Goal: Task Accomplishment & Management: Manage account settings

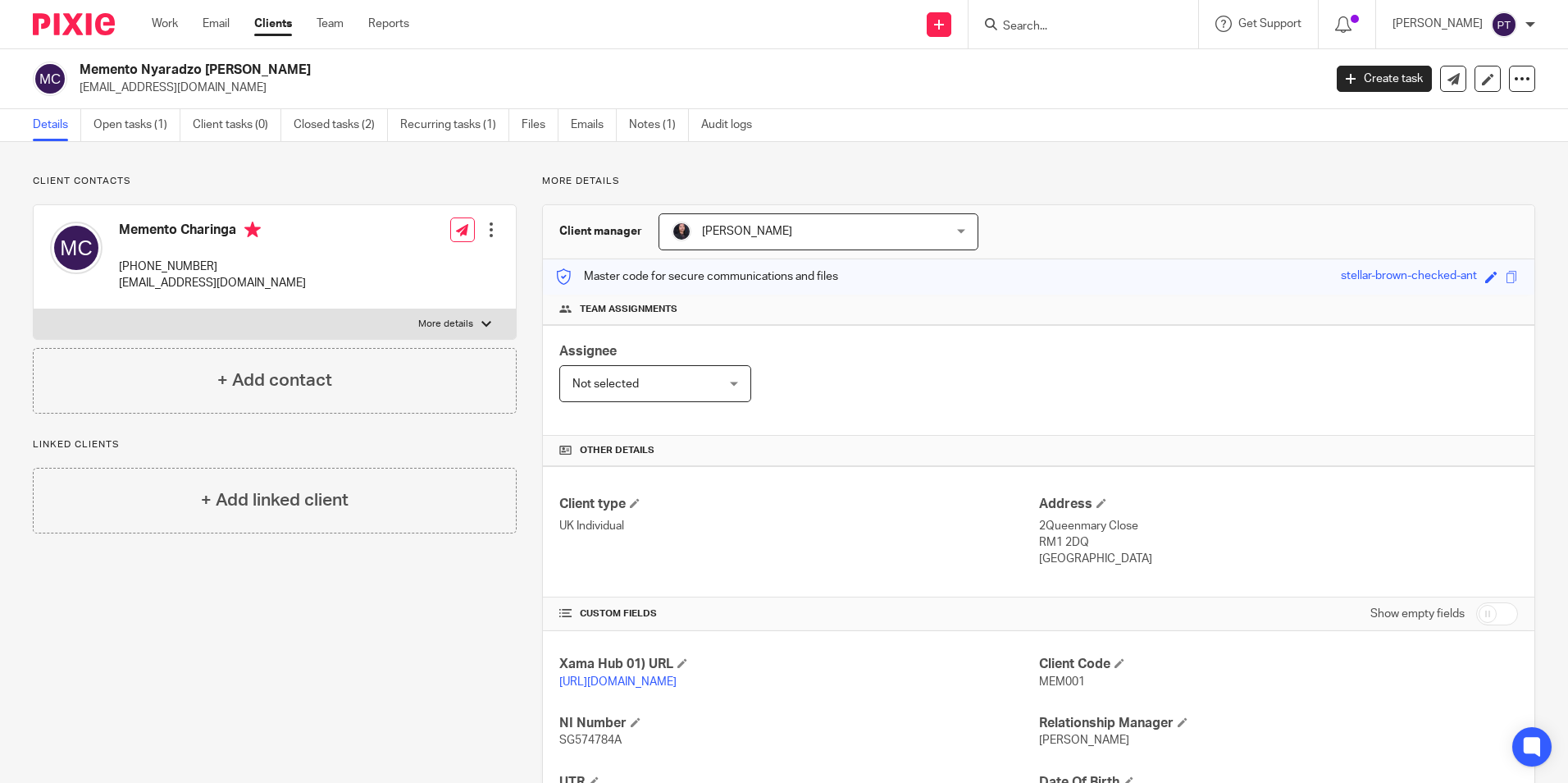
scroll to position [217, 0]
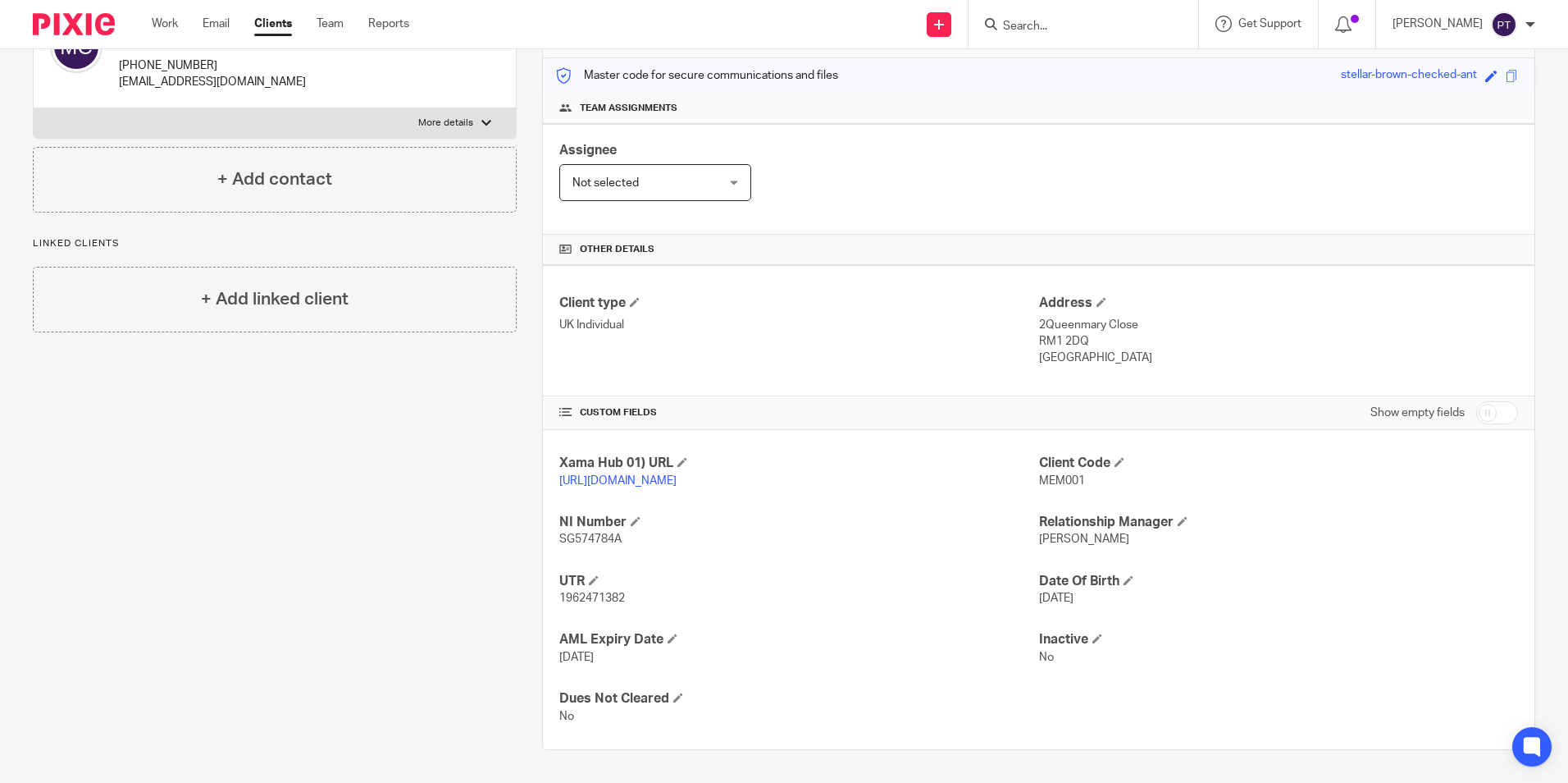
click at [110, 23] on img at bounding box center [74, 24] width 82 height 22
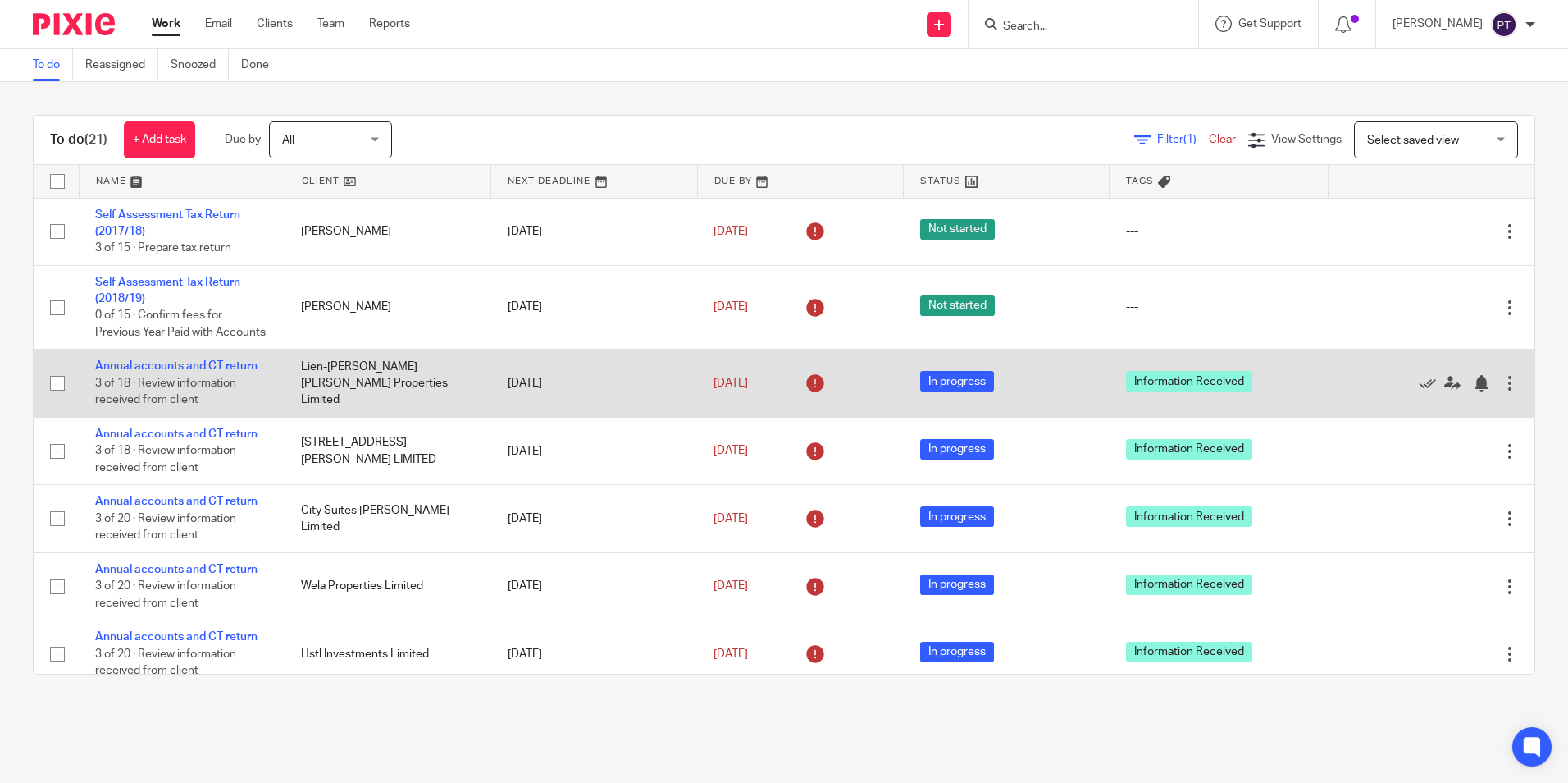
click at [802, 397] on icon at bounding box center [815, 383] width 26 height 26
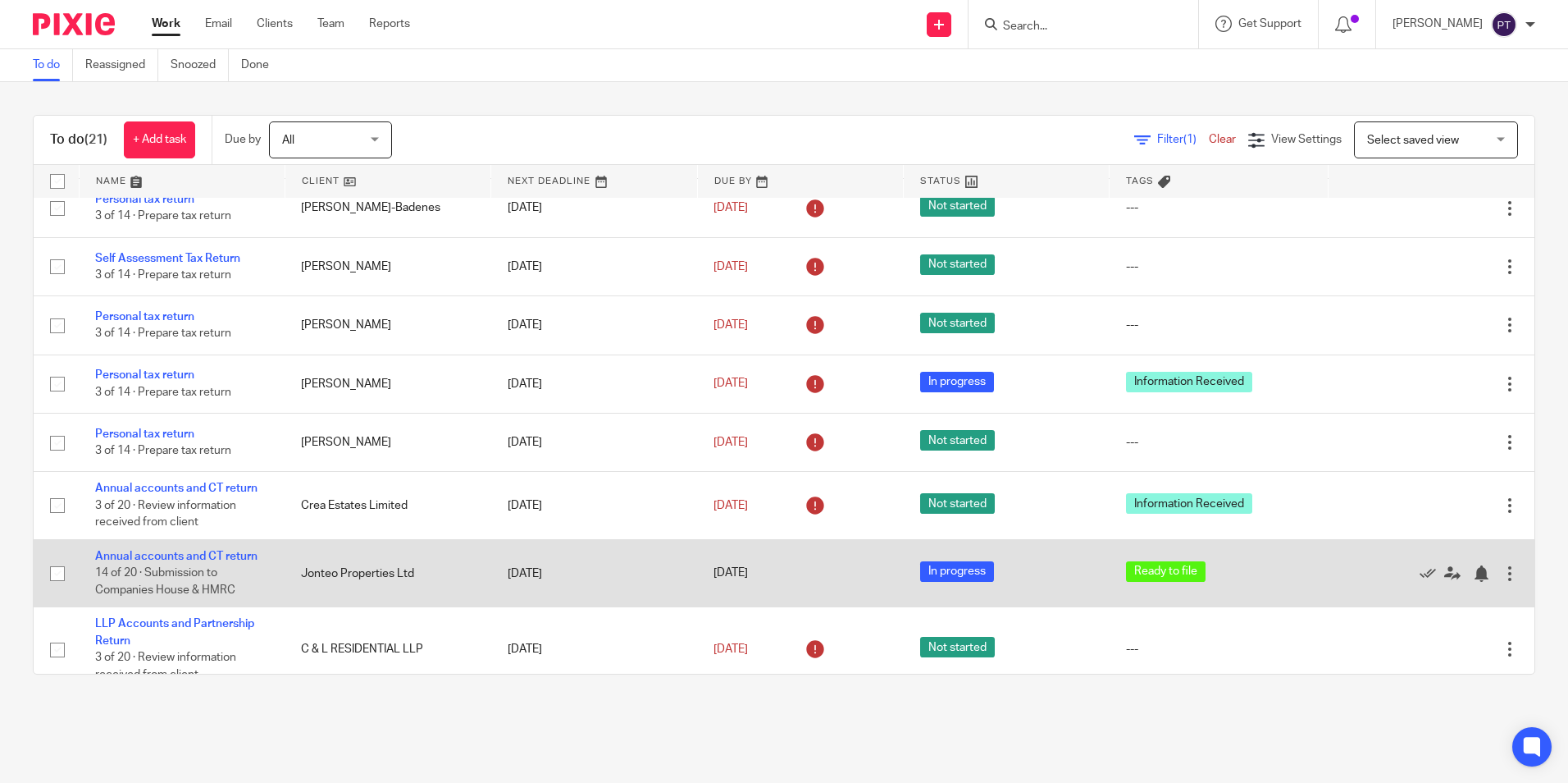
scroll to position [895, 0]
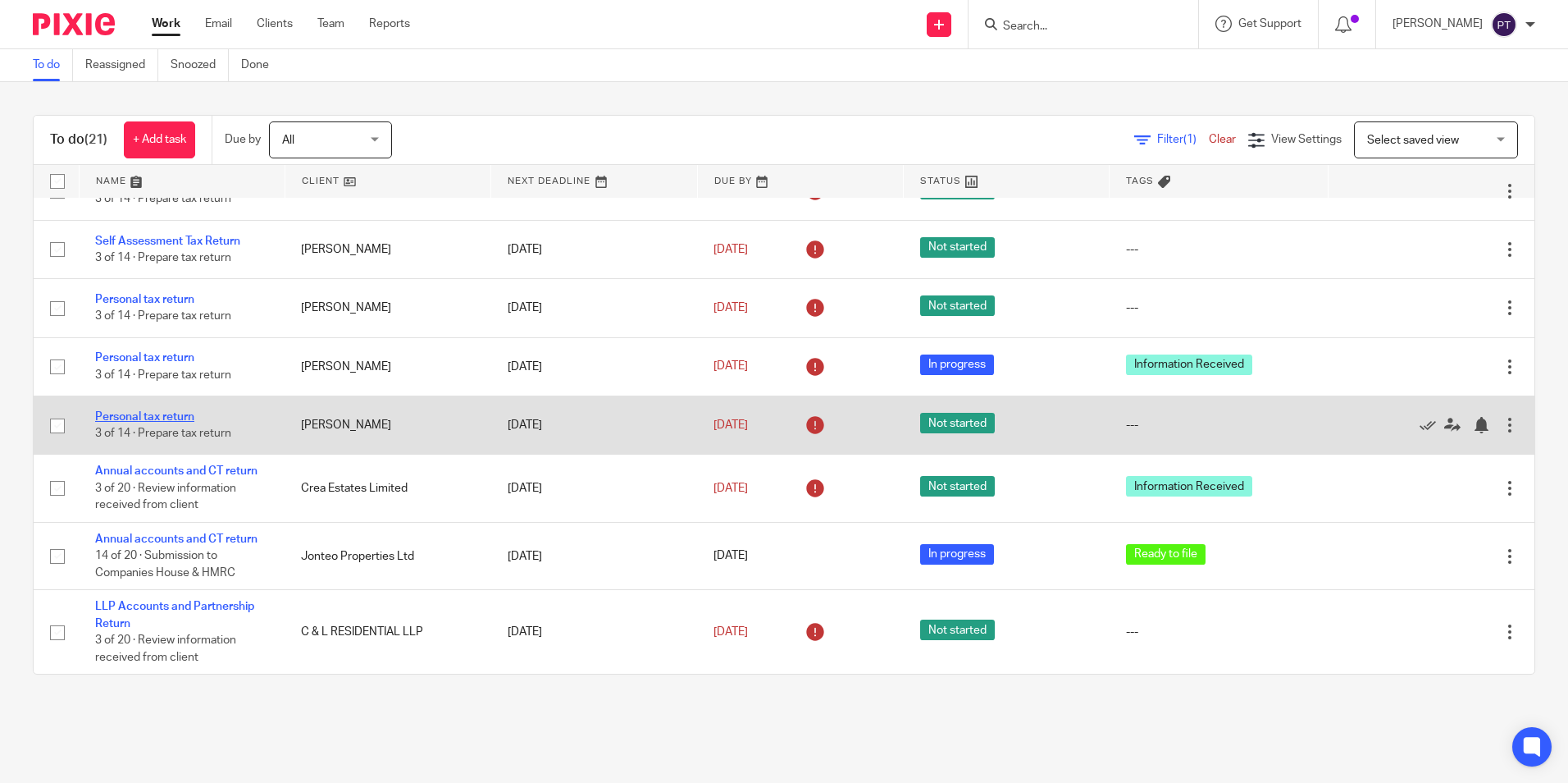
click at [161, 413] on link "Personal tax return" at bounding box center [144, 417] width 99 height 12
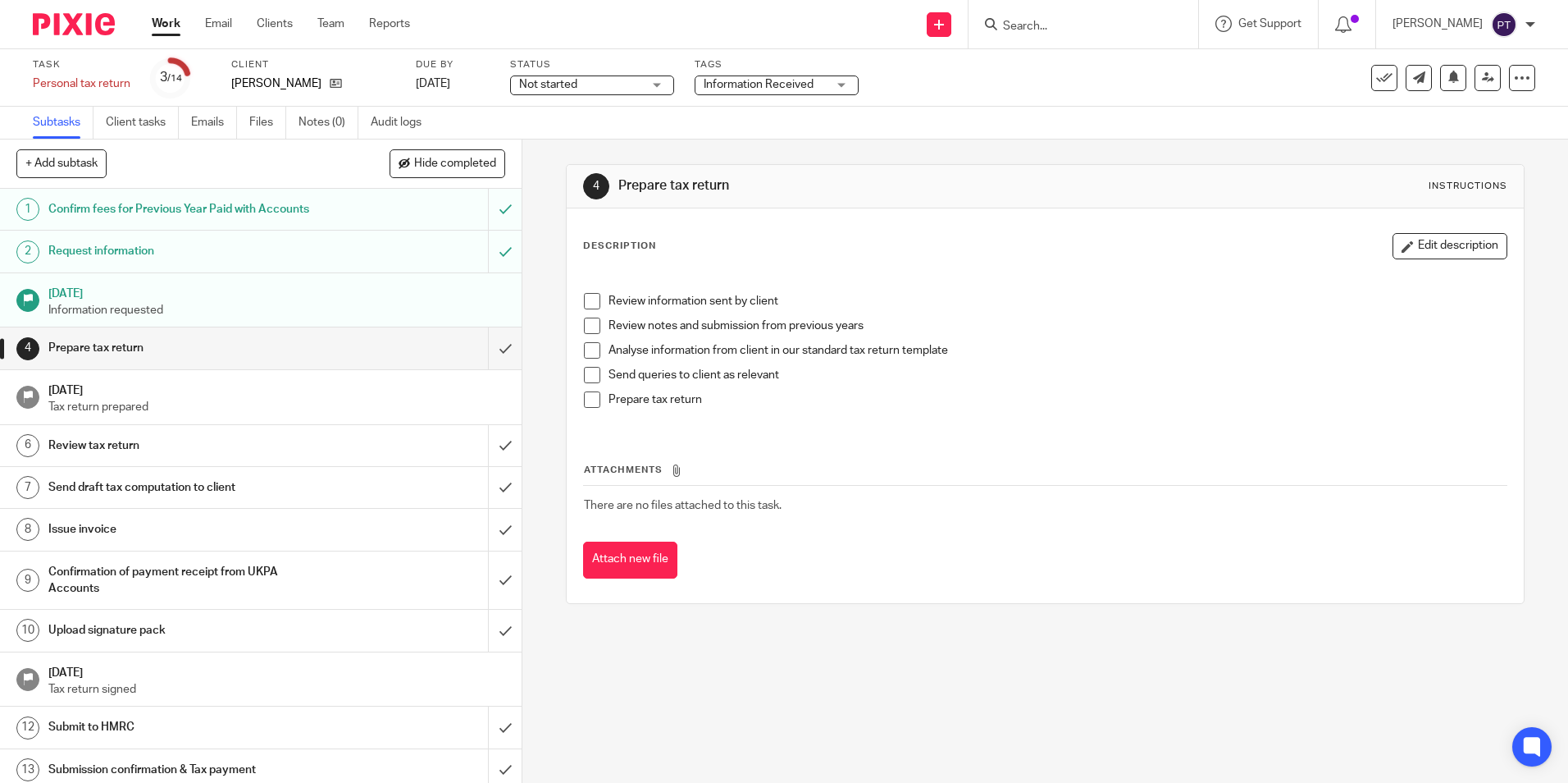
click at [155, 21] on link "Work" at bounding box center [166, 23] width 29 height 16
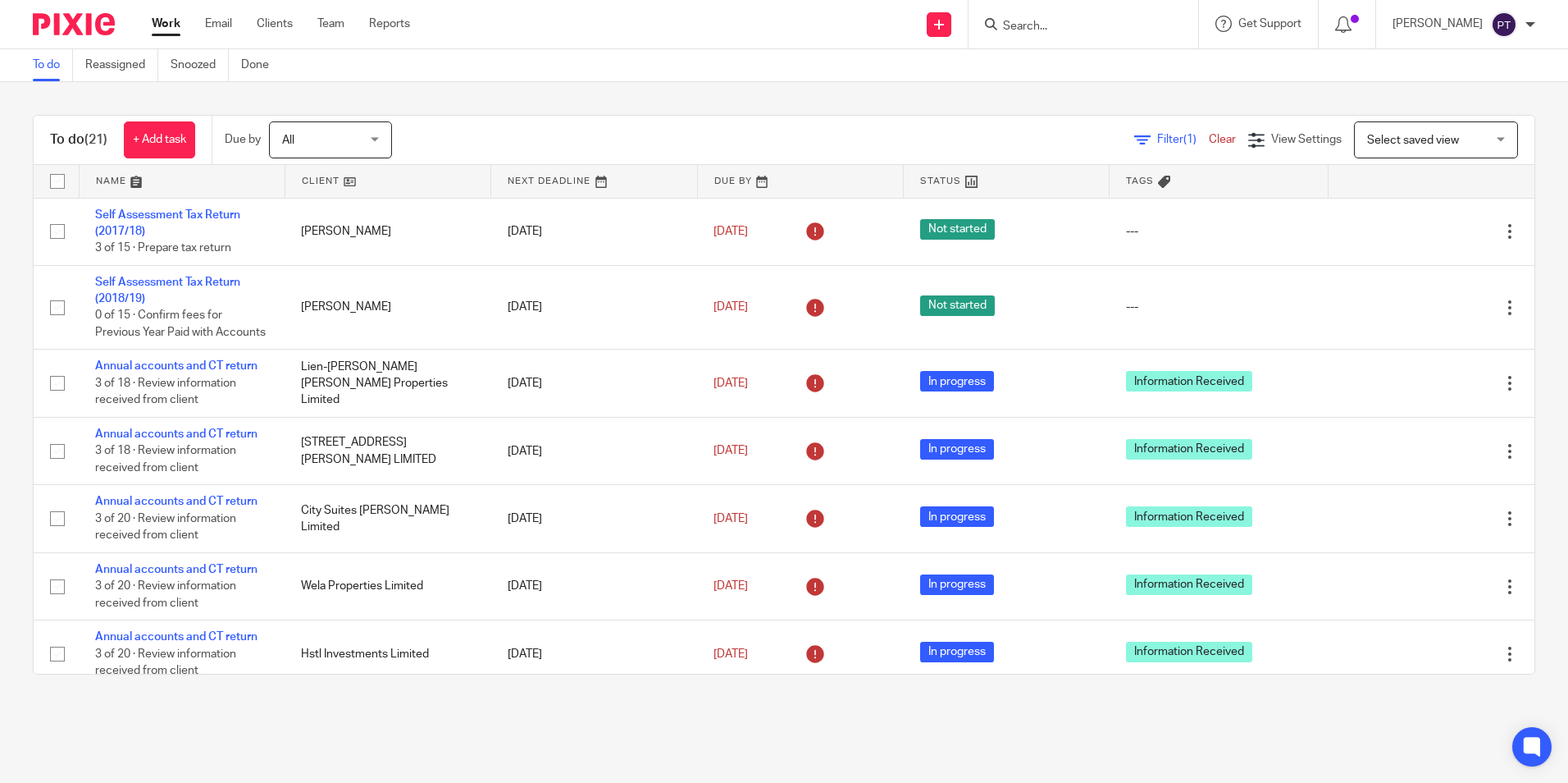
click at [866, 101] on div "To do (21) + Add task Due by All All Today Tomorrow This week Next week This mo…" at bounding box center [784, 395] width 1568 height 625
click at [963, 99] on div "To do (21) + Add task Due by All All Today Tomorrow This week Next week This mo…" at bounding box center [784, 395] width 1568 height 625
click at [980, 113] on div "To do (21) + Add task Due by All All Today Tomorrow This week Next week This mo…" at bounding box center [784, 395] width 1568 height 625
click at [975, 108] on div "To do (21) + Add task Due by All All Today Tomorrow This week Next week This mo…" at bounding box center [784, 395] width 1568 height 625
click at [1095, 64] on div "To do Reassigned Snoozed Done" at bounding box center [784, 65] width 1568 height 33
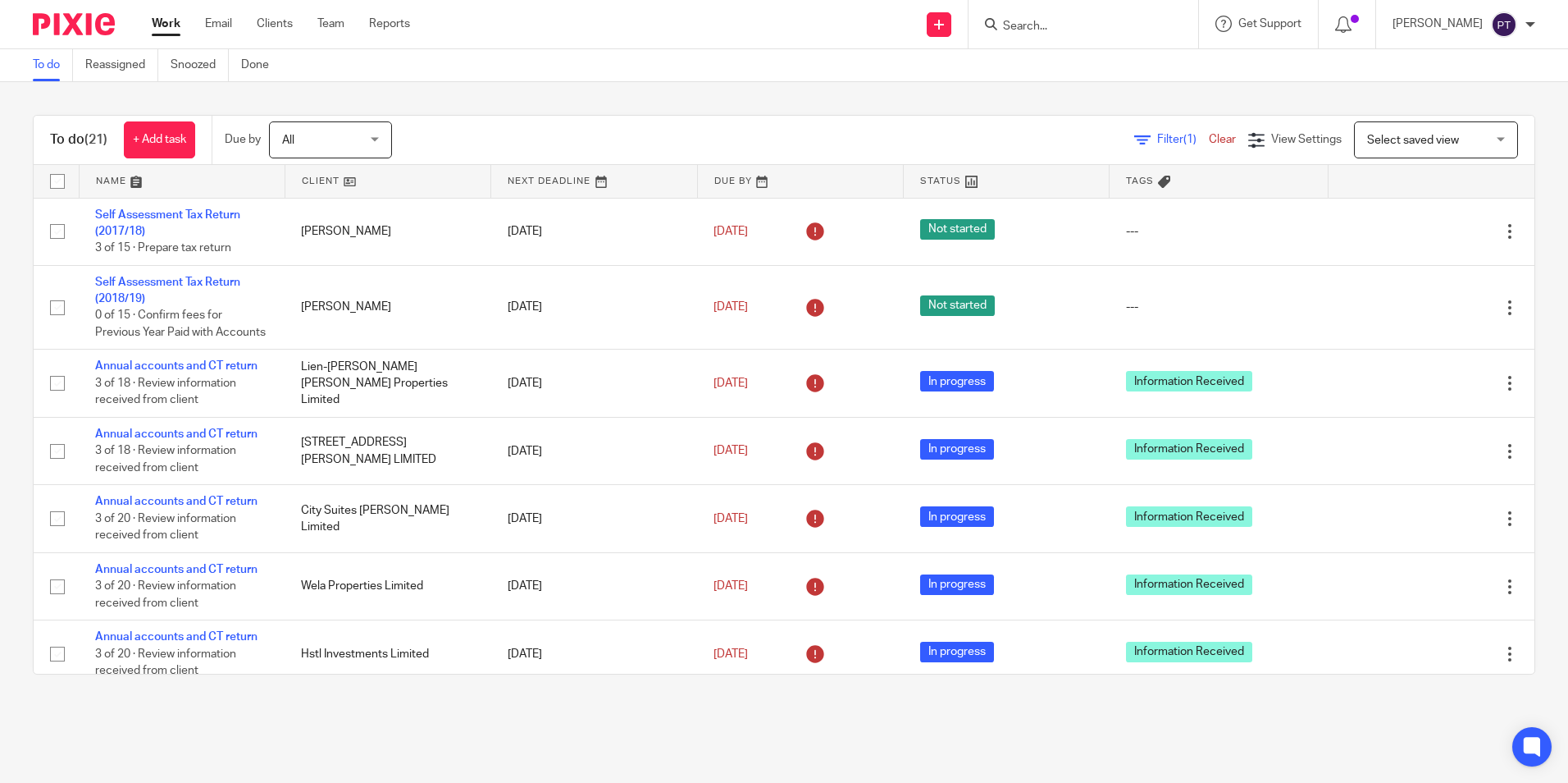
click at [1095, 64] on div "To do Reassigned Snoozed Done" at bounding box center [784, 65] width 1568 height 33
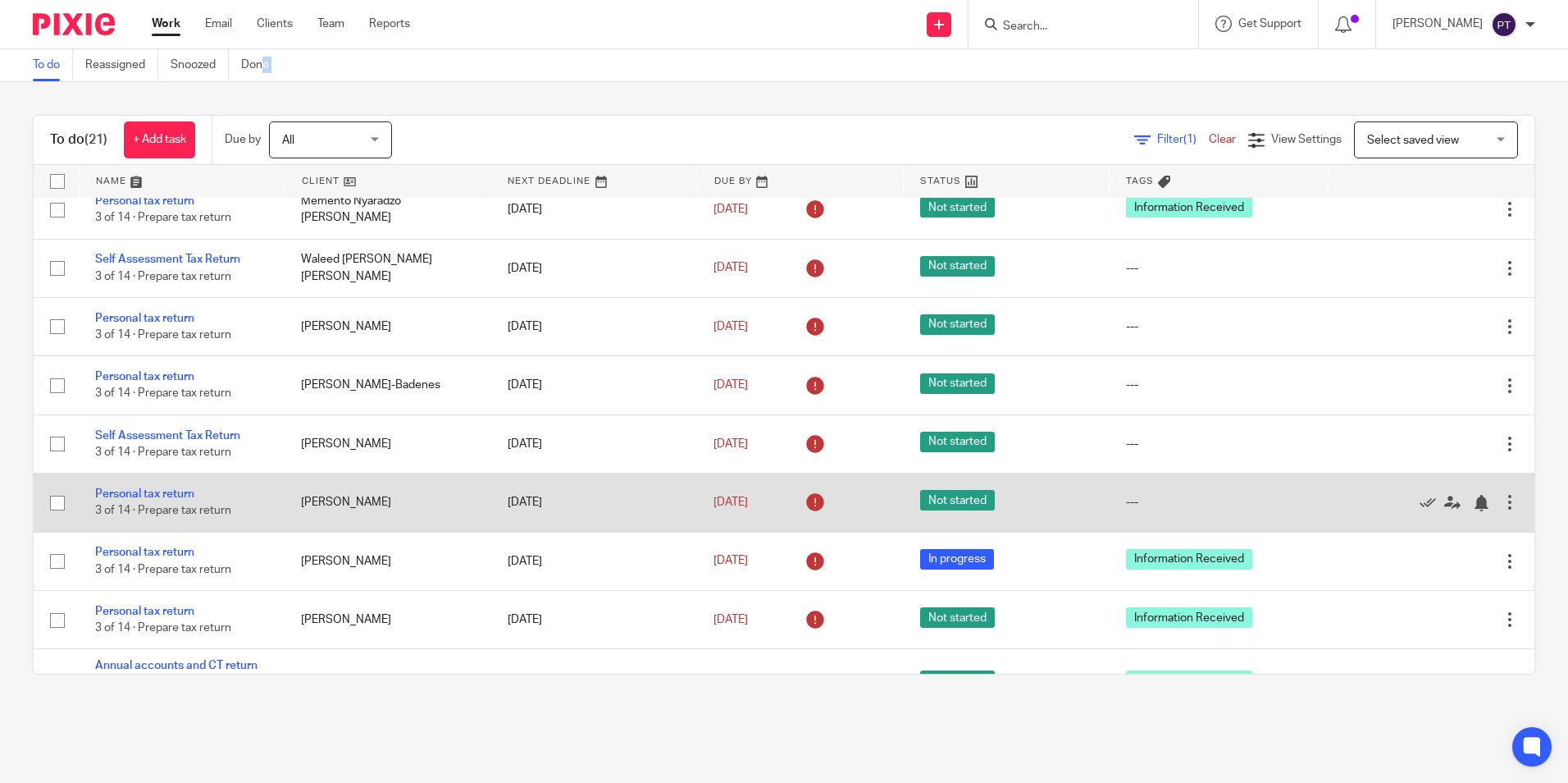
drag, startPoint x: 297, startPoint y: 518, endPoint x: 216, endPoint y: 491, distance: 85.4
click at [549, 528] on tr "Personal tax return 3 of 14 · Prepare tax return Edward Nicolas Toke-Bjolgerud …" at bounding box center [784, 502] width 1501 height 59
drag, startPoint x: 257, startPoint y: 525, endPoint x: 486, endPoint y: 519, distance: 229.1
click at [486, 519] on tr "Personal tax return 3 of 14 · Prepare tax return Edward Nicolas Toke-Bjolgerud …" at bounding box center [784, 502] width 1501 height 59
drag, startPoint x: 76, startPoint y: 538, endPoint x: 280, endPoint y: 521, distance: 204.7
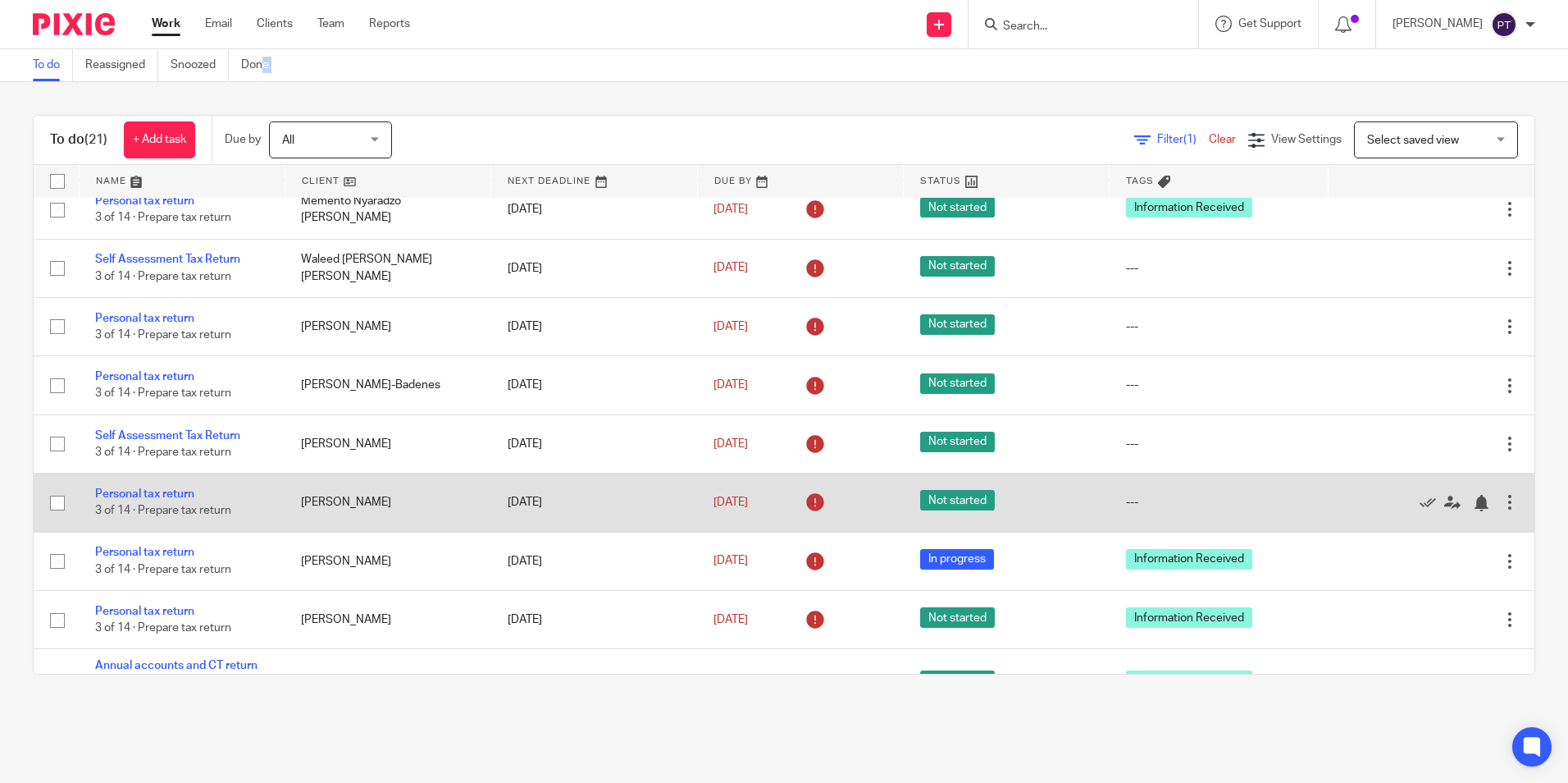
click at [308, 529] on tr "Personal tax return 3 of 14 · Prepare tax return Edward Nicolas Toke-Bjolgerud …" at bounding box center [784, 502] width 1501 height 59
drag, startPoint x: 300, startPoint y: 520, endPoint x: 559, endPoint y: 506, distance: 259.4
click at [560, 507] on tr "Personal tax return 3 of 14 · Prepare tax return Edward Nicolas Toke-Bjolgerud …" at bounding box center [784, 502] width 1501 height 59
drag, startPoint x: 357, startPoint y: 510, endPoint x: 110, endPoint y: 518, distance: 247.1
click at [110, 520] on td "Personal tax return 3 of 14 · Prepare tax return" at bounding box center [182, 502] width 206 height 59
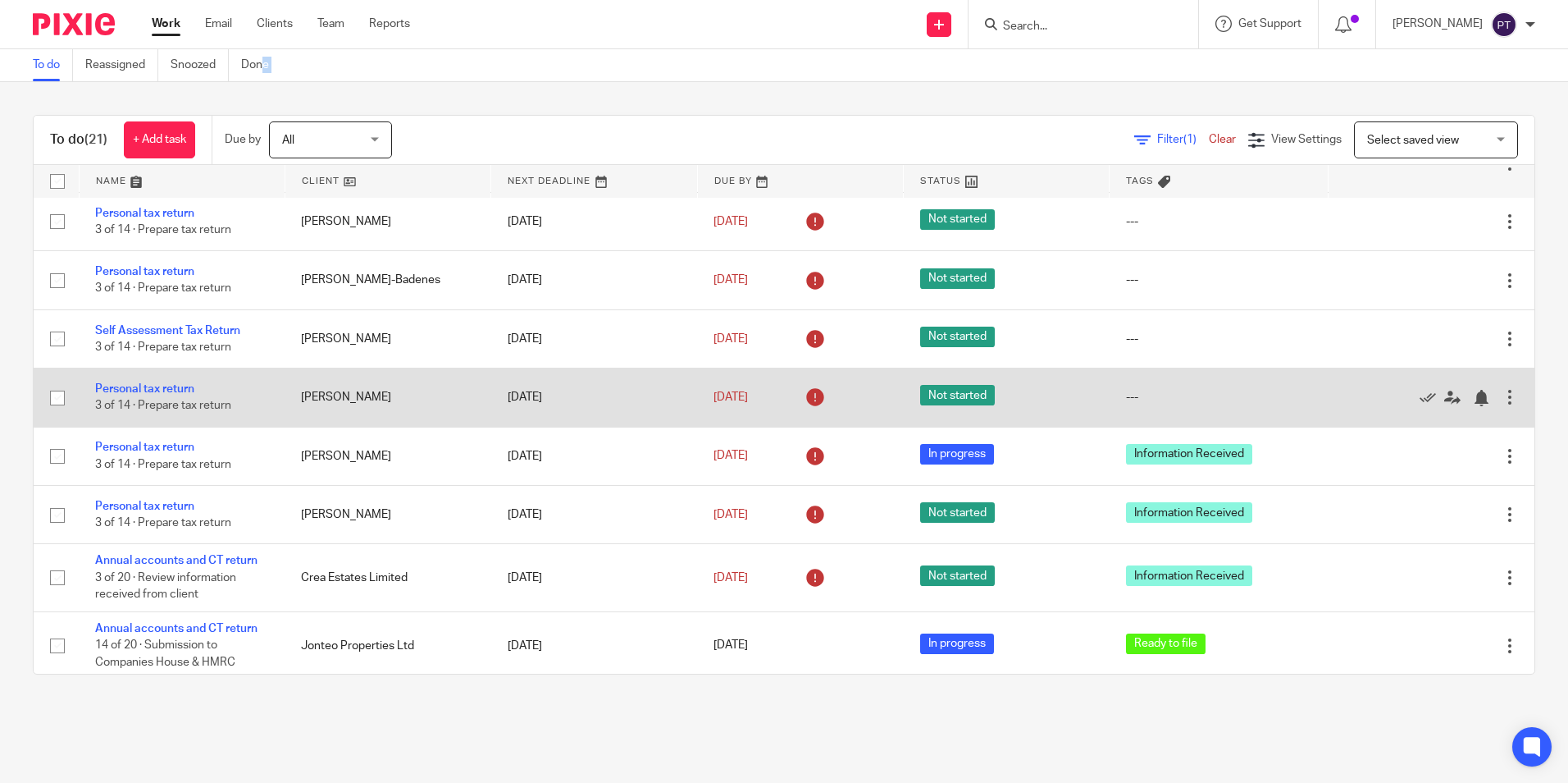
scroll to position [758, 0]
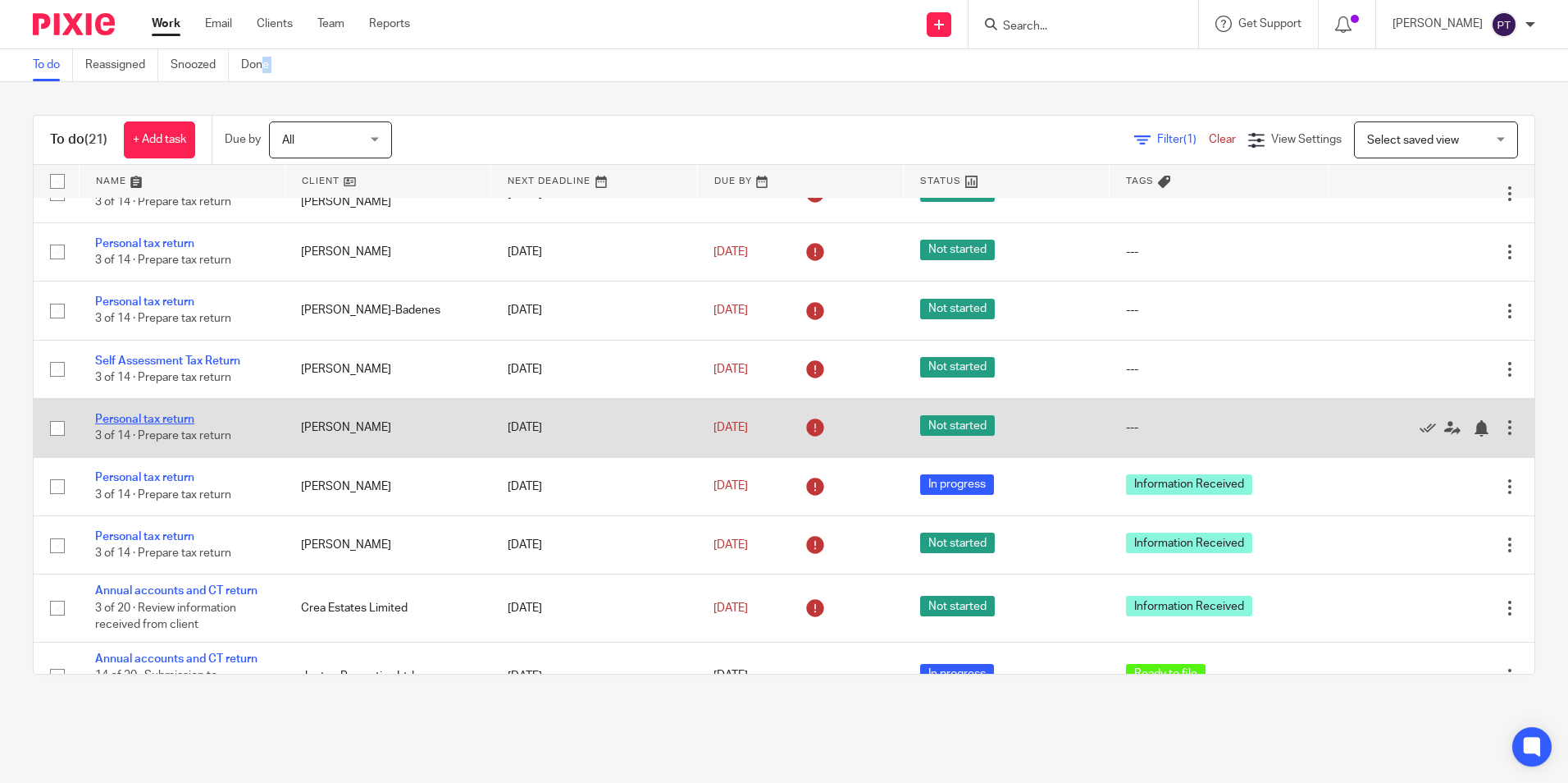
click at [149, 425] on link "Personal tax return" at bounding box center [144, 420] width 99 height 12
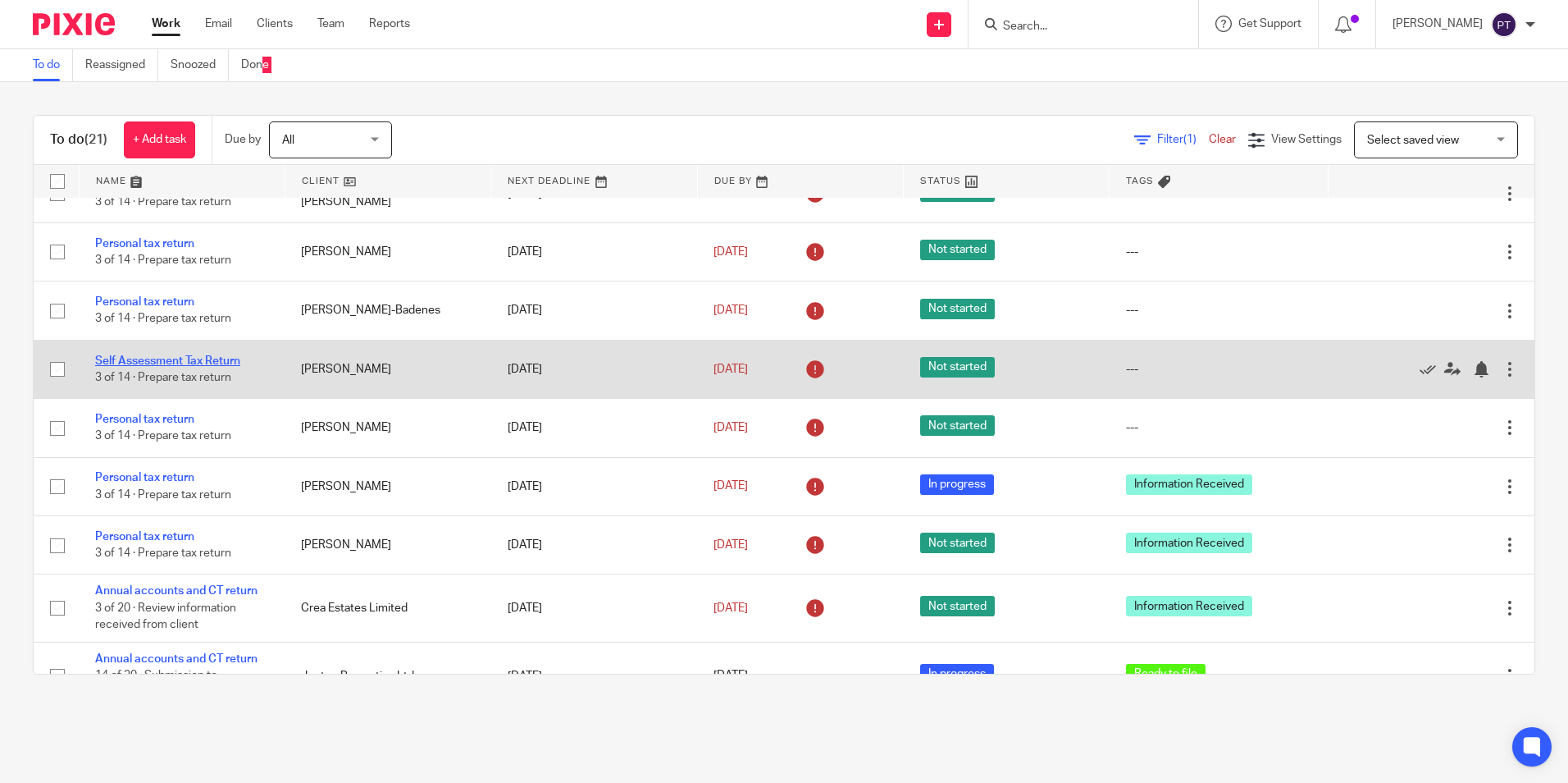
click at [171, 367] on link "Self Assessment Tax Return" at bounding box center [167, 361] width 145 height 12
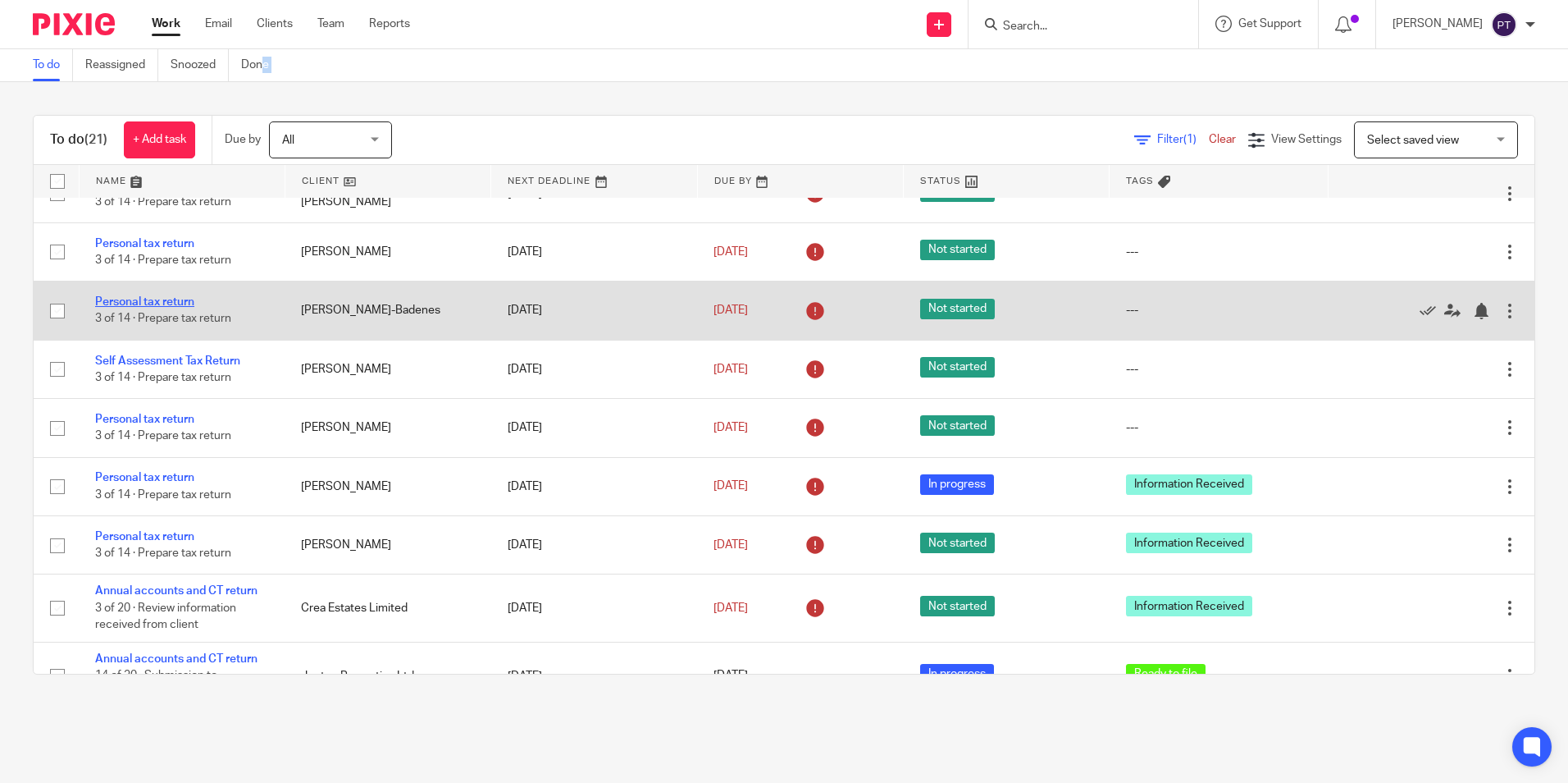
click at [111, 307] on link "Personal tax return" at bounding box center [144, 302] width 99 height 12
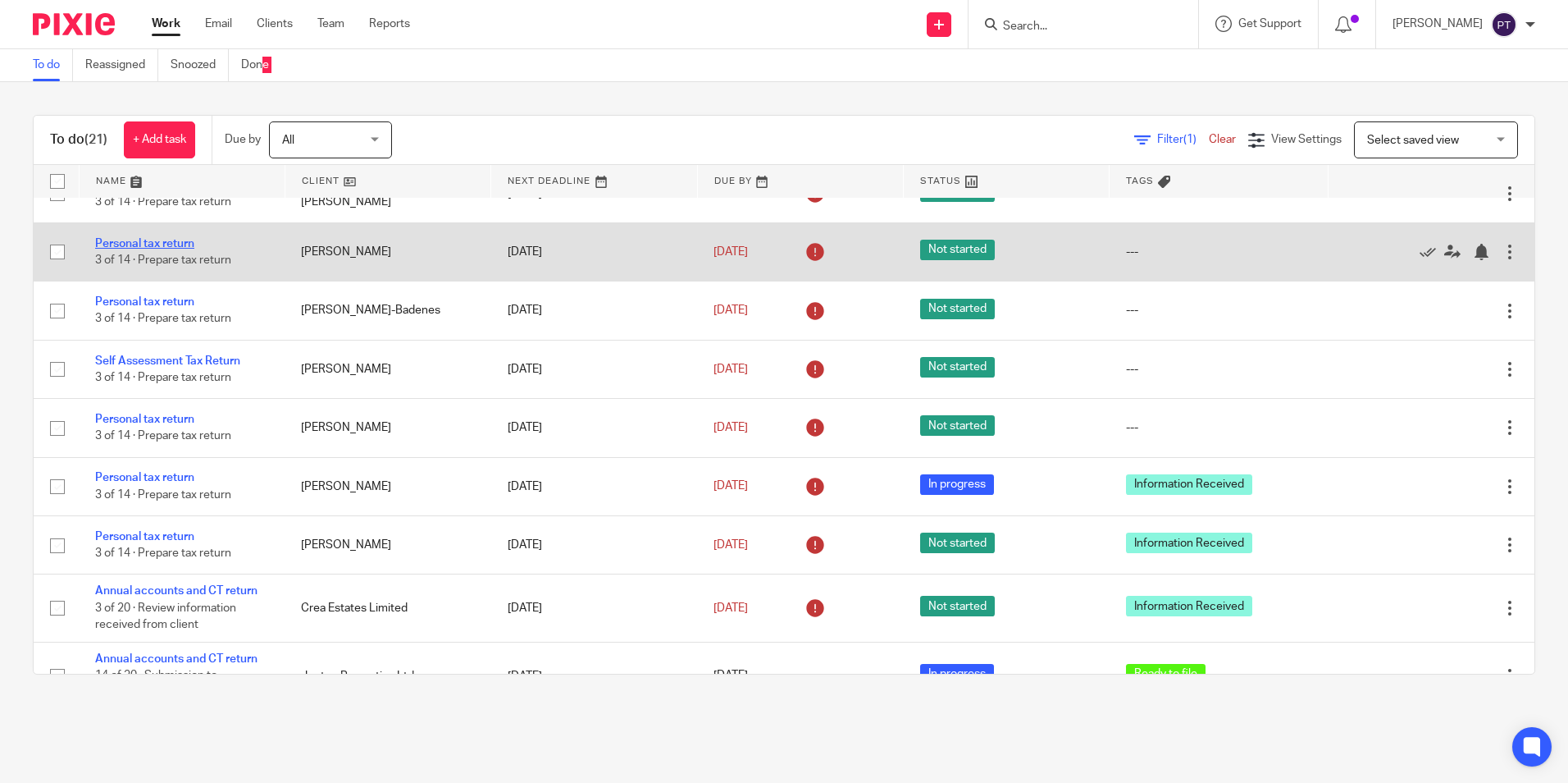
click at [153, 250] on link "Personal tax return" at bounding box center [144, 244] width 99 height 12
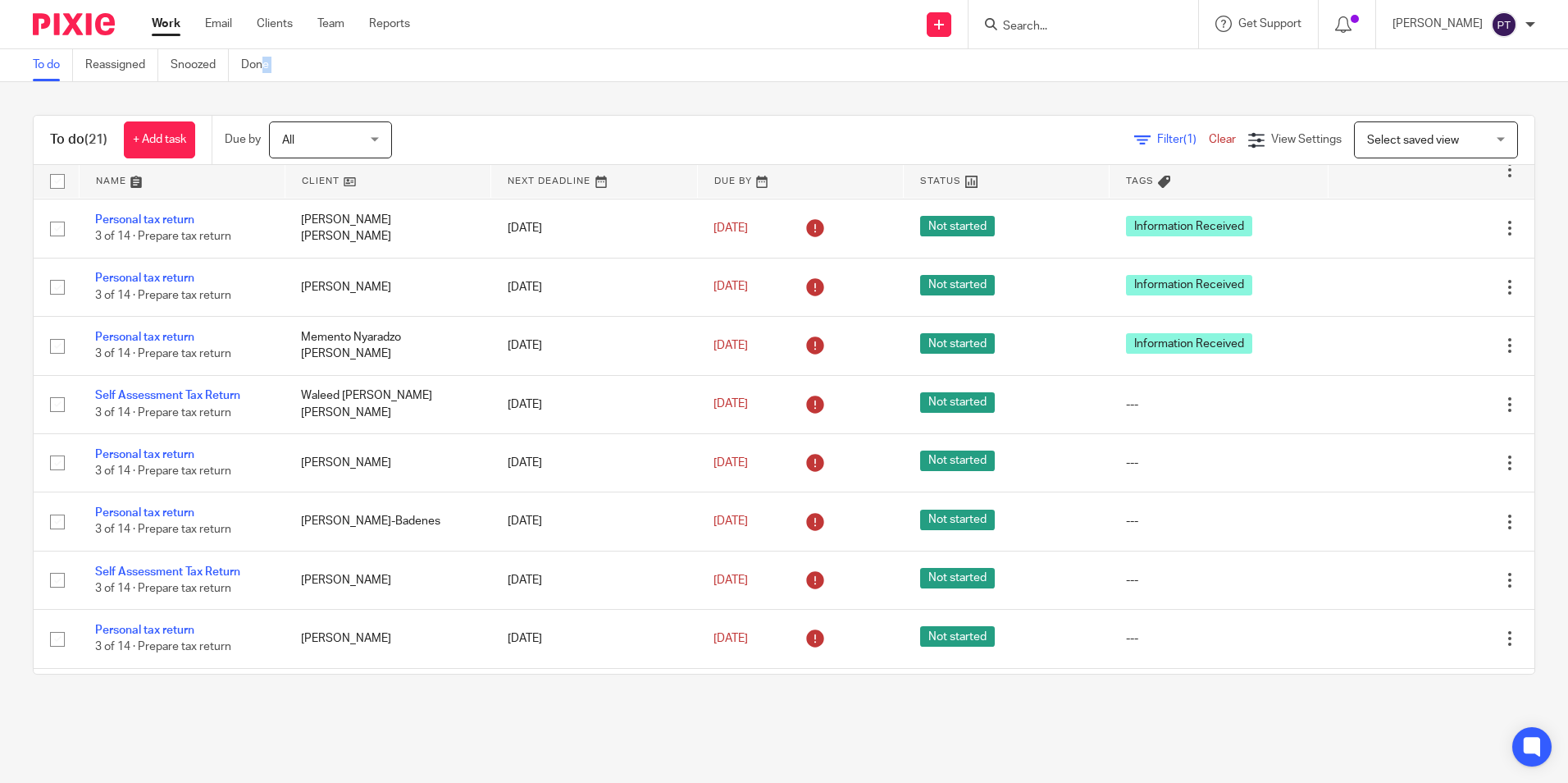
scroll to position [0, 0]
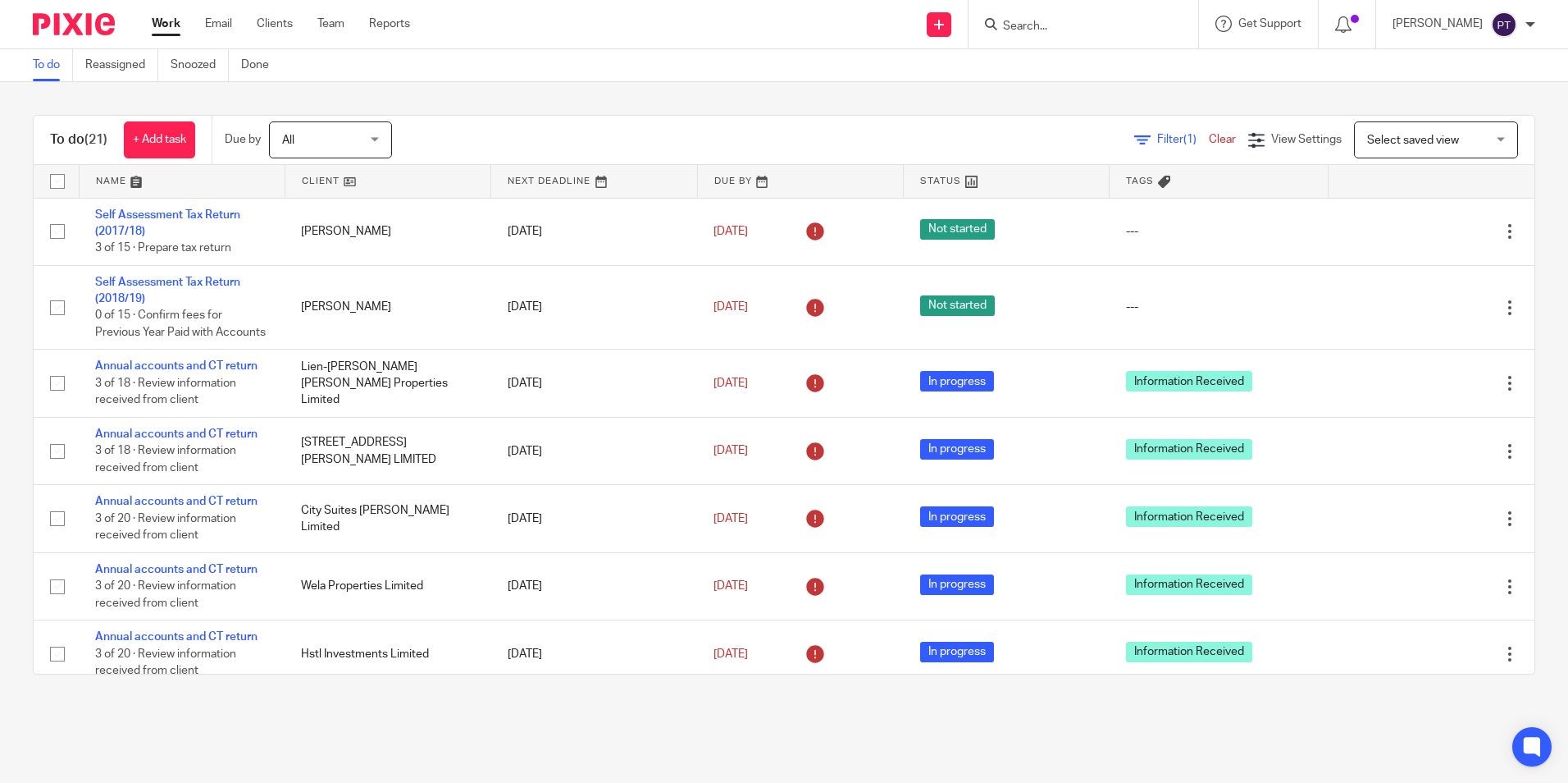
click at [730, 104] on div "To do (21) + Add task Due by All All Today Tomorrow This week Next week This mo…" at bounding box center [784, 395] width 1568 height 625
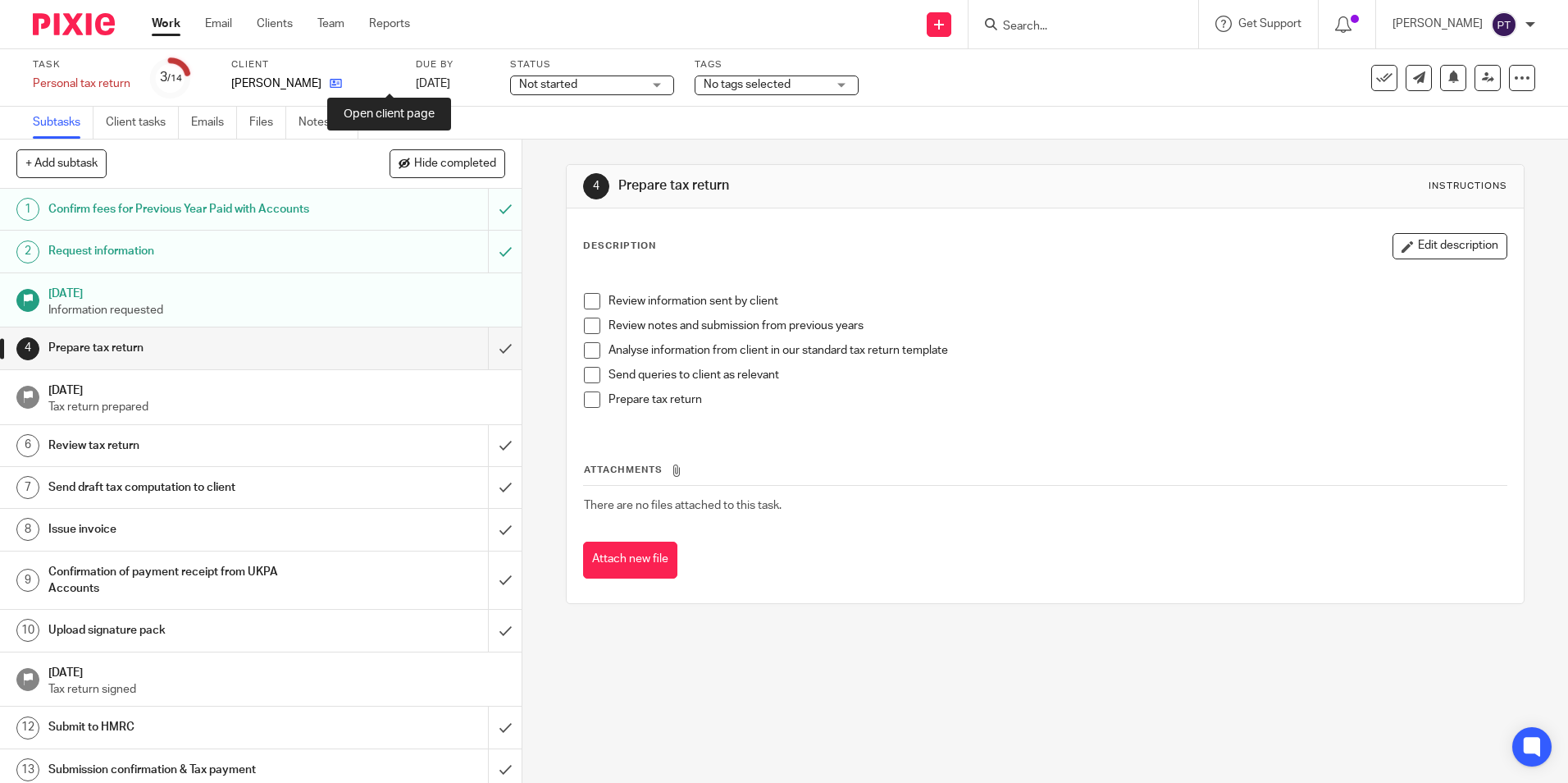
click at [342, 84] on icon at bounding box center [335, 83] width 12 height 12
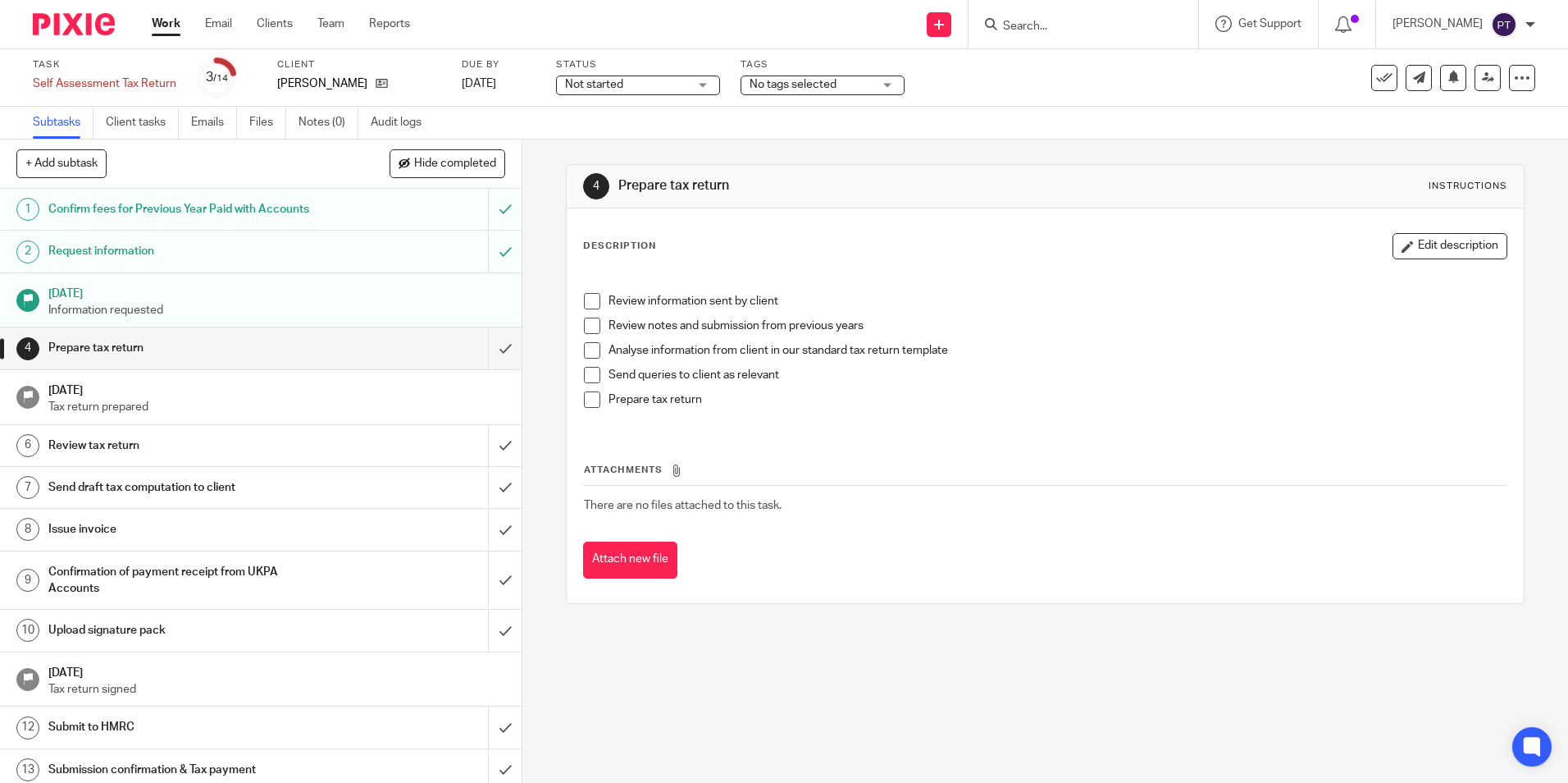
click at [388, 80] on link at bounding box center [378, 83] width 20 height 16
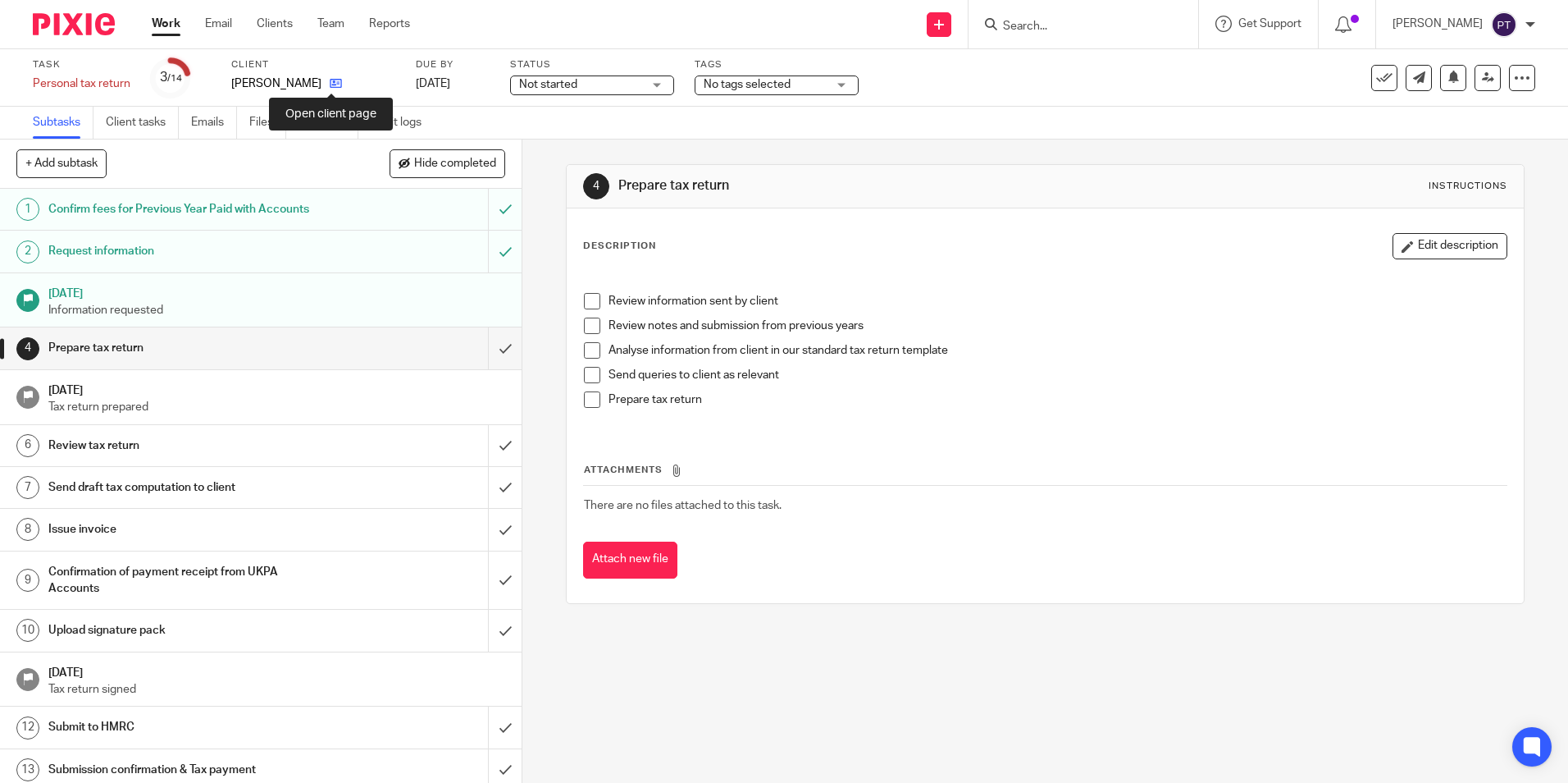
click at [329, 85] on icon at bounding box center [335, 83] width 12 height 12
click at [383, 86] on icon at bounding box center [377, 83] width 12 height 12
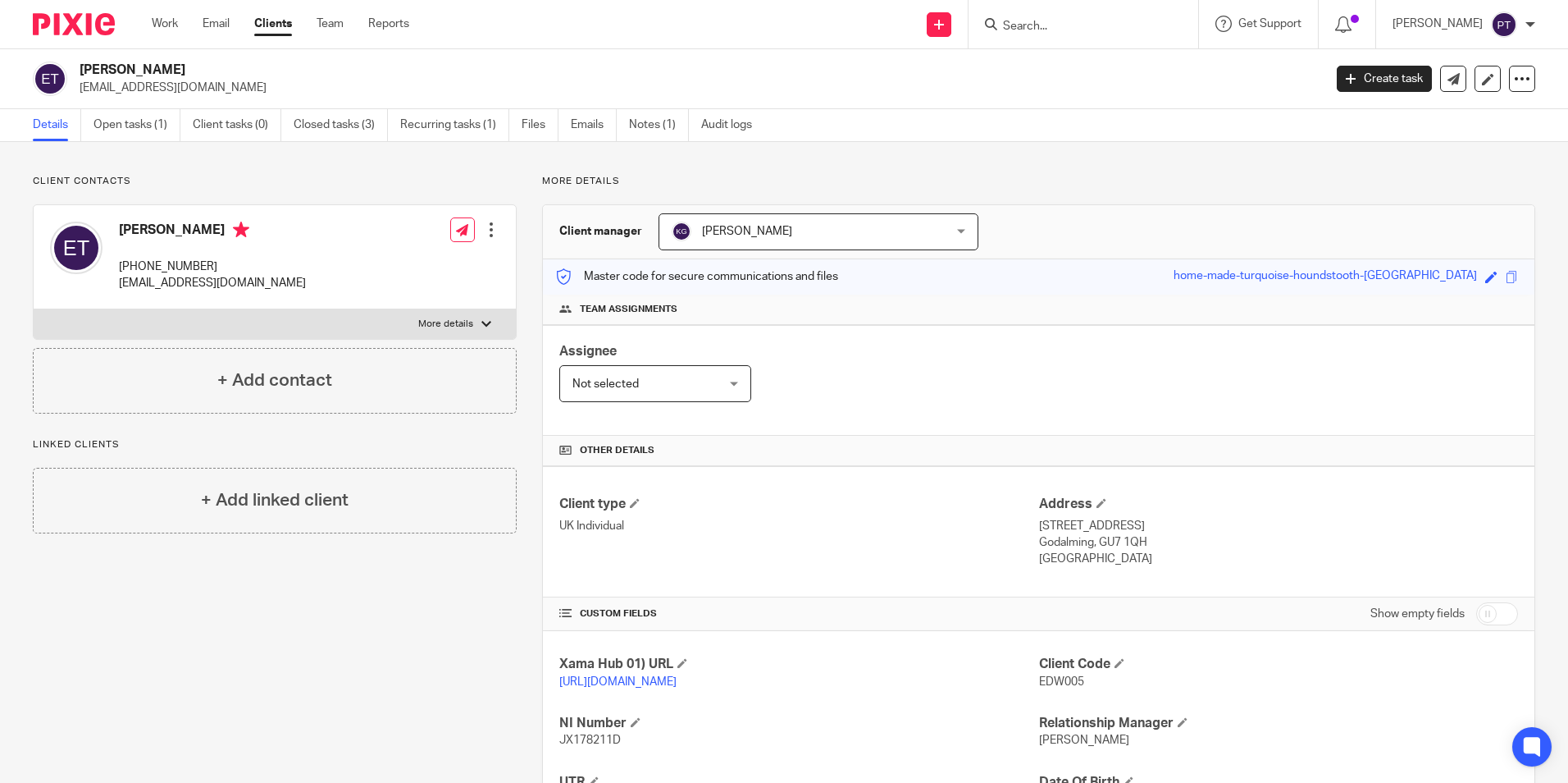
drag, startPoint x: 119, startPoint y: 228, endPoint x: 318, endPoint y: 228, distance: 199.0
click at [306, 228] on h4 "[PERSON_NAME]" at bounding box center [212, 232] width 187 height 20
copy h4 "[PERSON_NAME]"
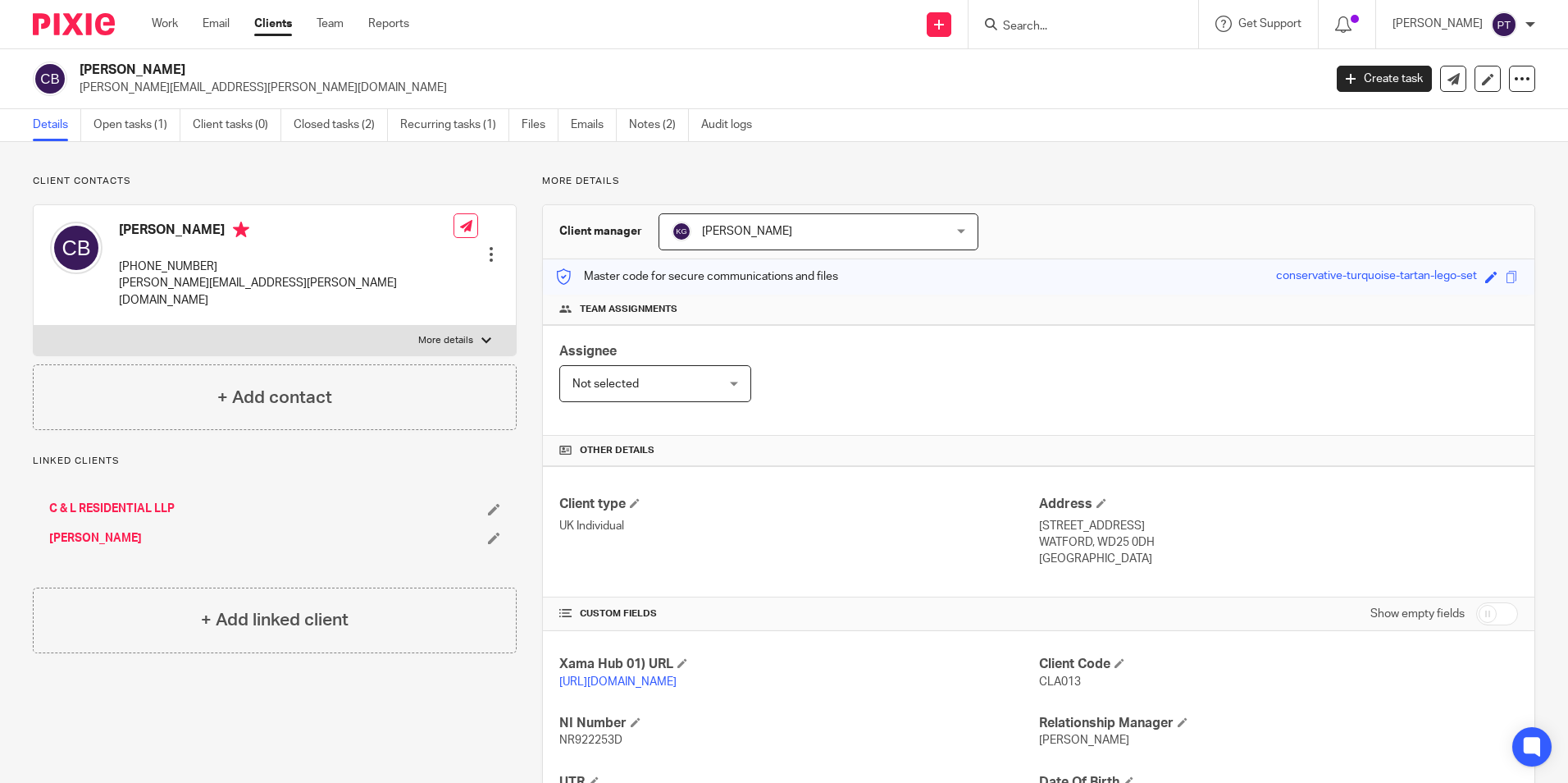
drag, startPoint x: 1029, startPoint y: 683, endPoint x: 1082, endPoint y: 687, distance: 53.2
click at [1082, 687] on div "Xama Hub 01) URL https://platform.xamatech.com/portal/crm/clients/71a30a90-ab18…" at bounding box center [1039, 791] width 992 height 319
click at [1082, 687] on p "CLA013" at bounding box center [1279, 681] width 479 height 16
drag, startPoint x: 77, startPoint y: 68, endPoint x: 217, endPoint y: 76, distance: 140.2
click at [217, 76] on div "Claud Ian Blackwood claud.blackwood@hotmail.com" at bounding box center [672, 78] width 1279 height 35
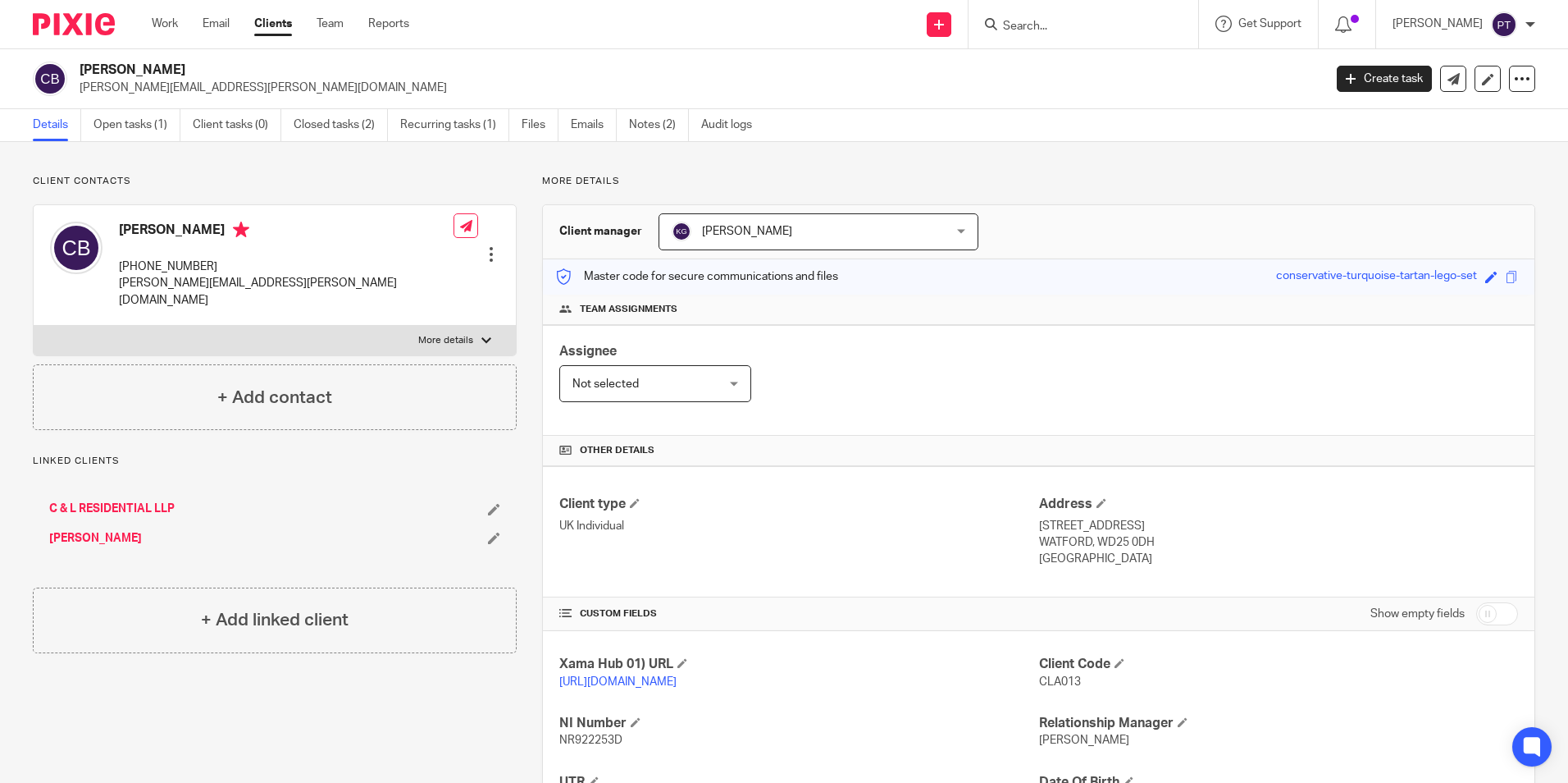
copy h2 "Claud Ian Blackwood"
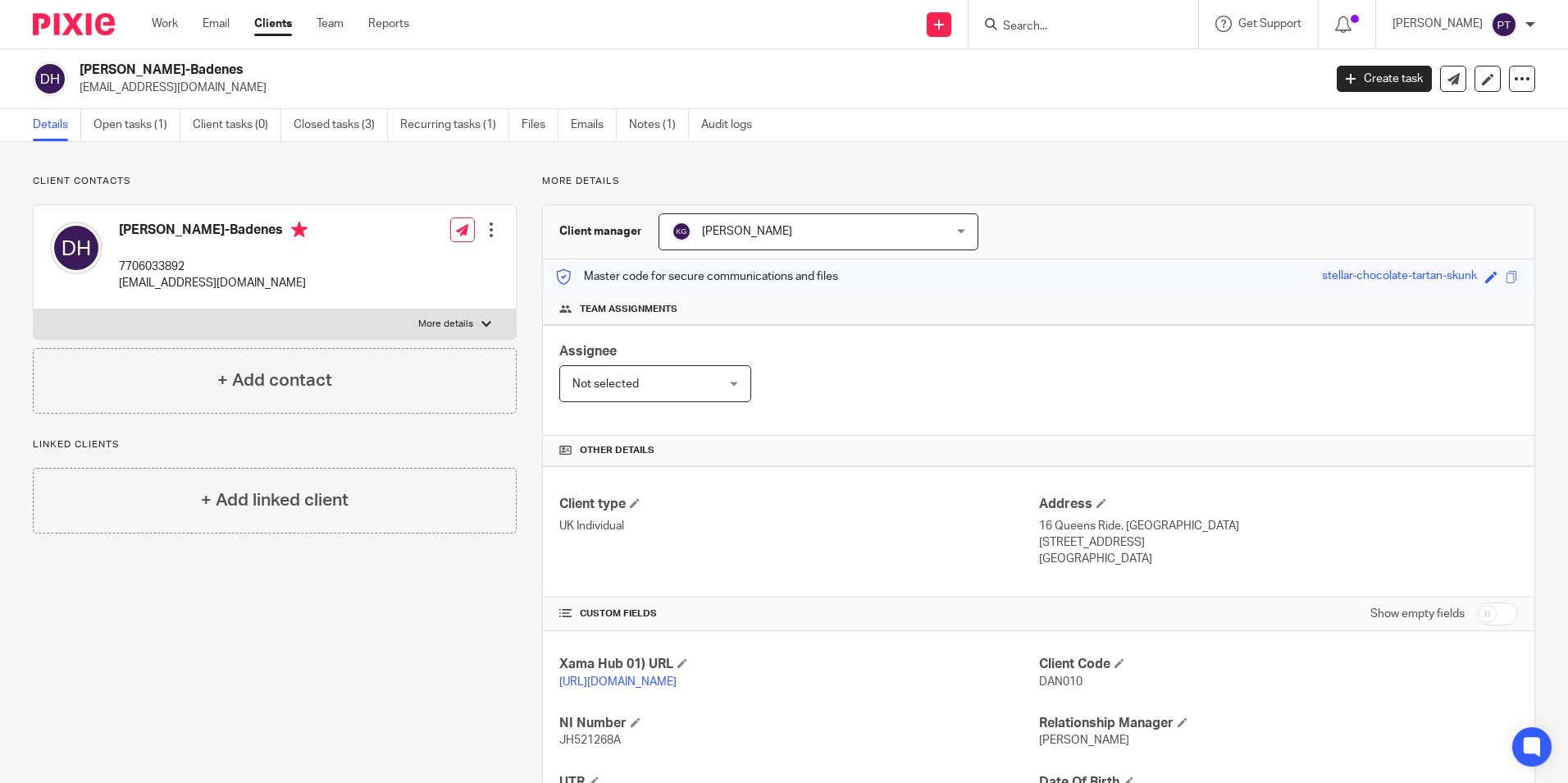
drag, startPoint x: 281, startPoint y: 239, endPoint x: 342, endPoint y: 230, distance: 61.7
click at [307, 230] on div "[PERSON_NAME]-Badenes 7706033892 [EMAIL_ADDRESS][DOMAIN_NAME]" at bounding box center [178, 256] width 257 height 87
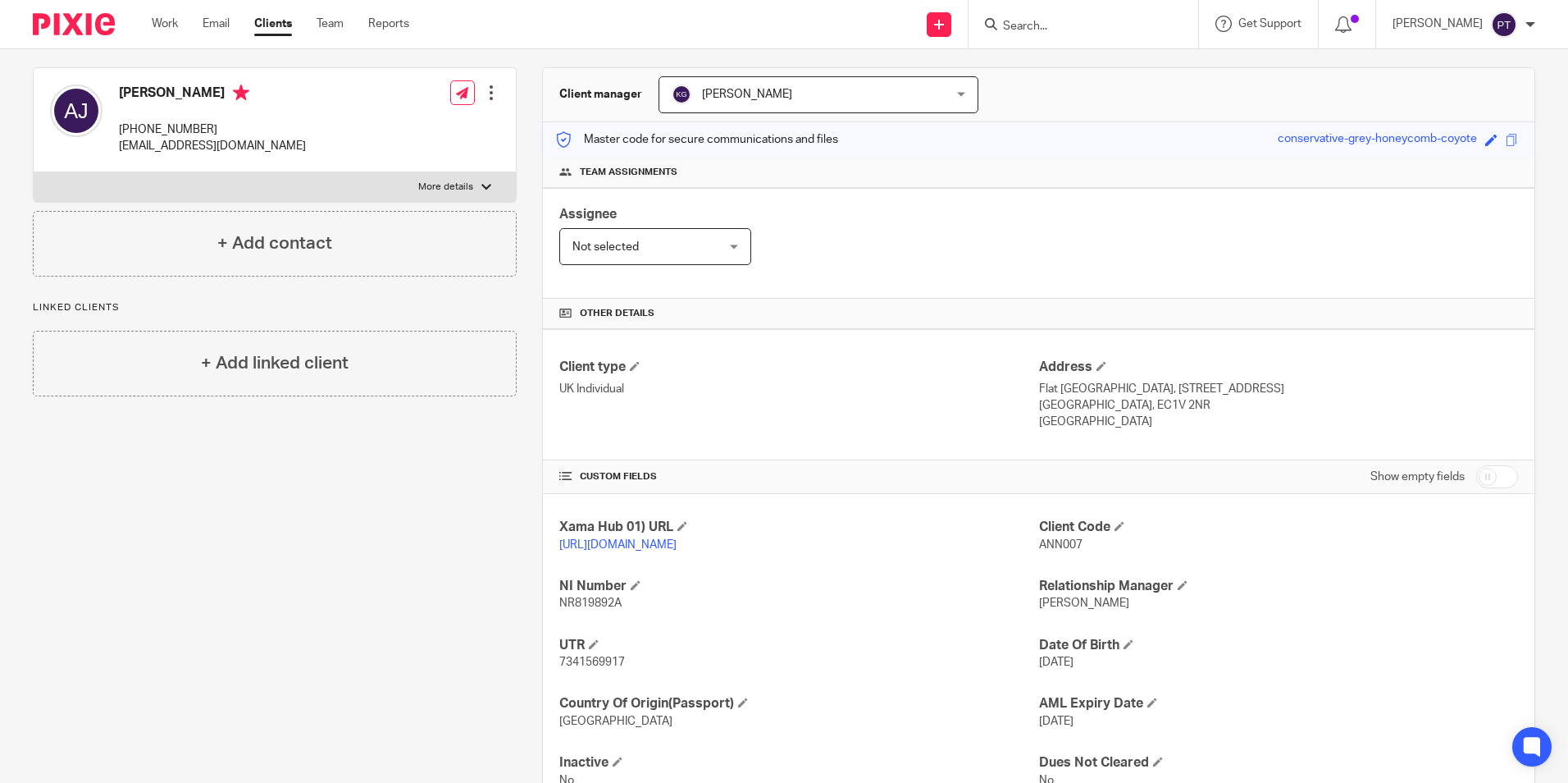
drag, startPoint x: 121, startPoint y: 93, endPoint x: 222, endPoint y: 93, distance: 101.0
click at [222, 93] on h4 "[PERSON_NAME]" at bounding box center [212, 95] width 187 height 20
copy h4 "[PERSON_NAME]"
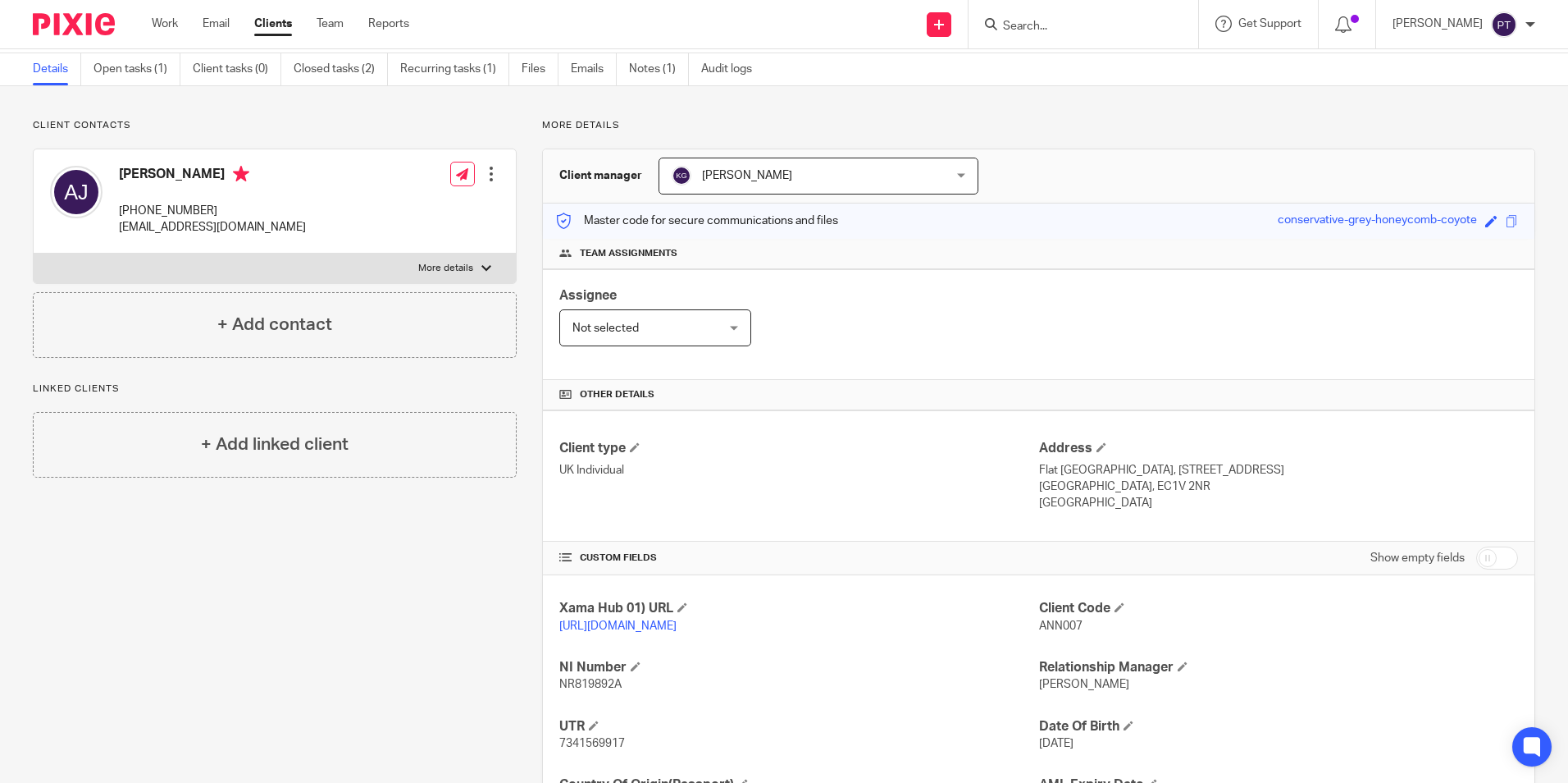
scroll to position [0, 0]
